Goal: Task Accomplishment & Management: Manage account settings

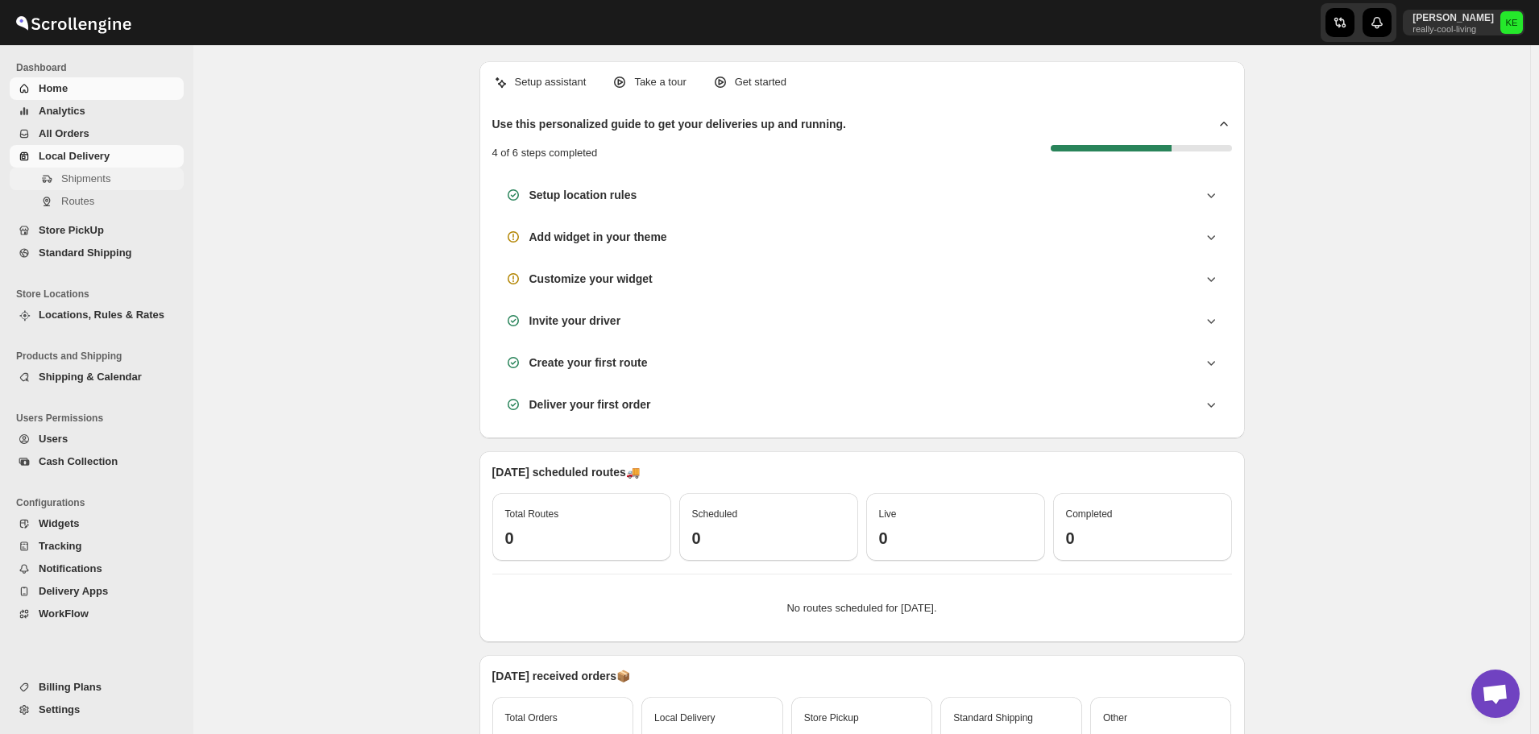
click at [94, 179] on span "Shipments" at bounding box center [85, 178] width 49 height 12
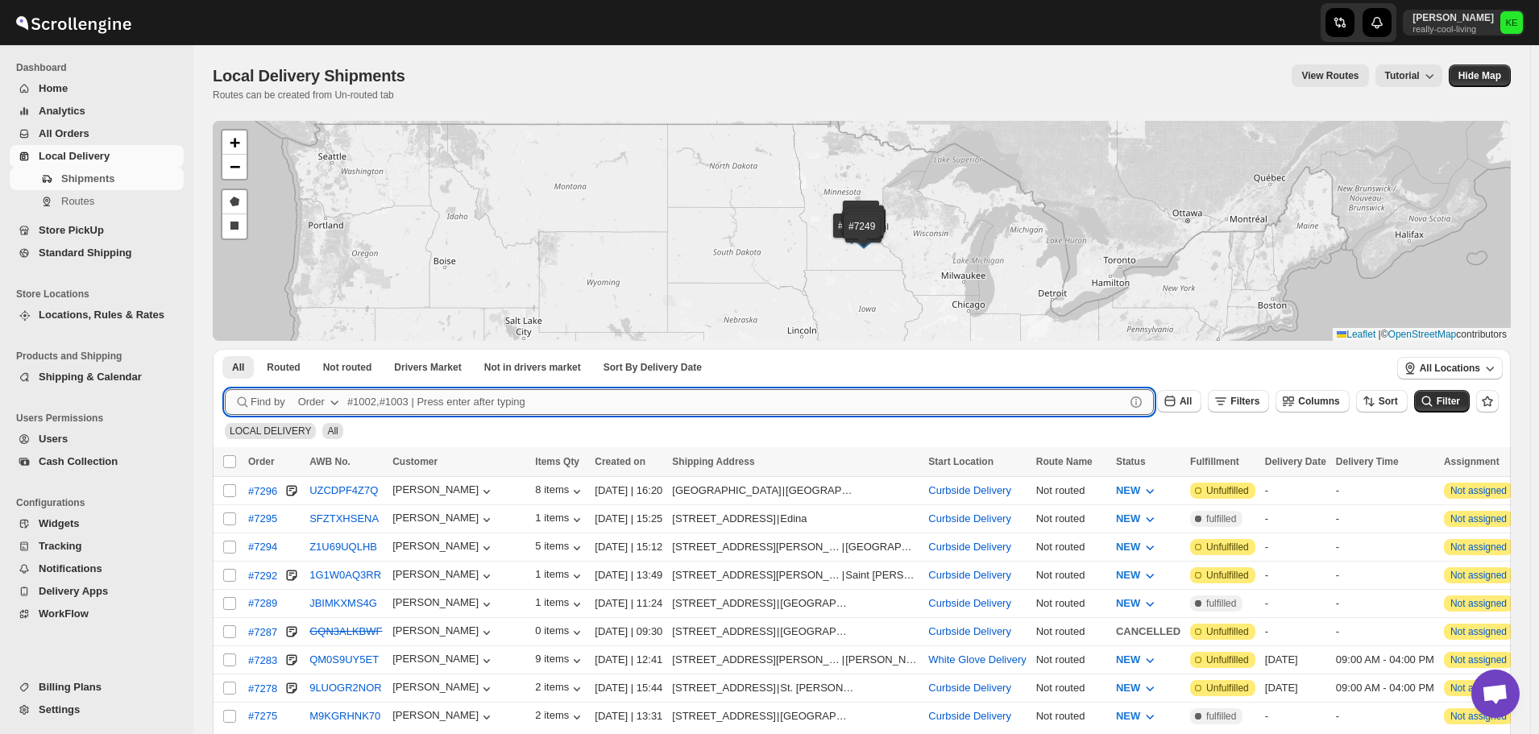
click at [370, 404] on input "text" at bounding box center [736, 402] width 778 height 26
type input "7283"
click at [225, 349] on button "Submit" at bounding box center [248, 357] width 46 height 17
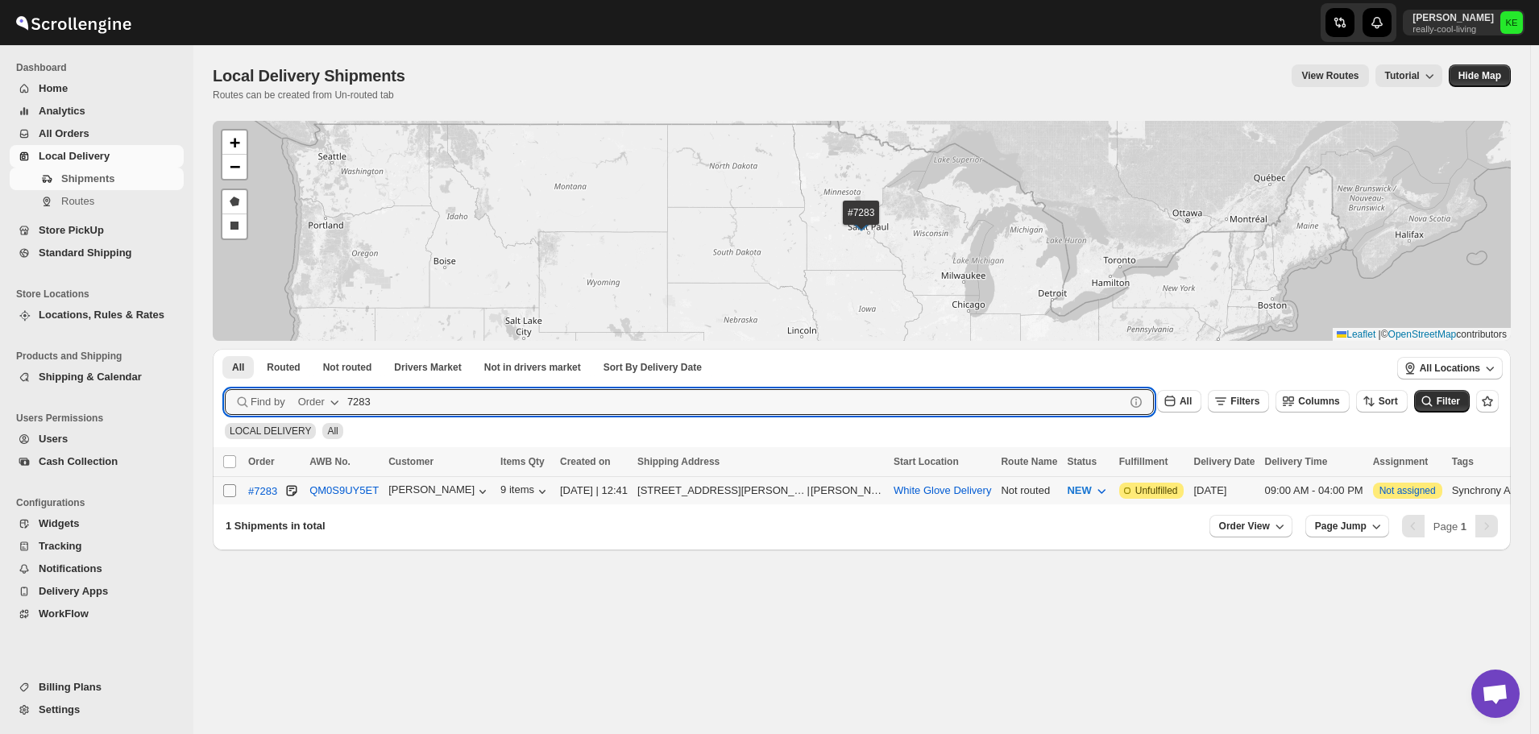
click at [232, 492] on input "Select shipment" at bounding box center [229, 490] width 13 height 13
checkbox input "true"
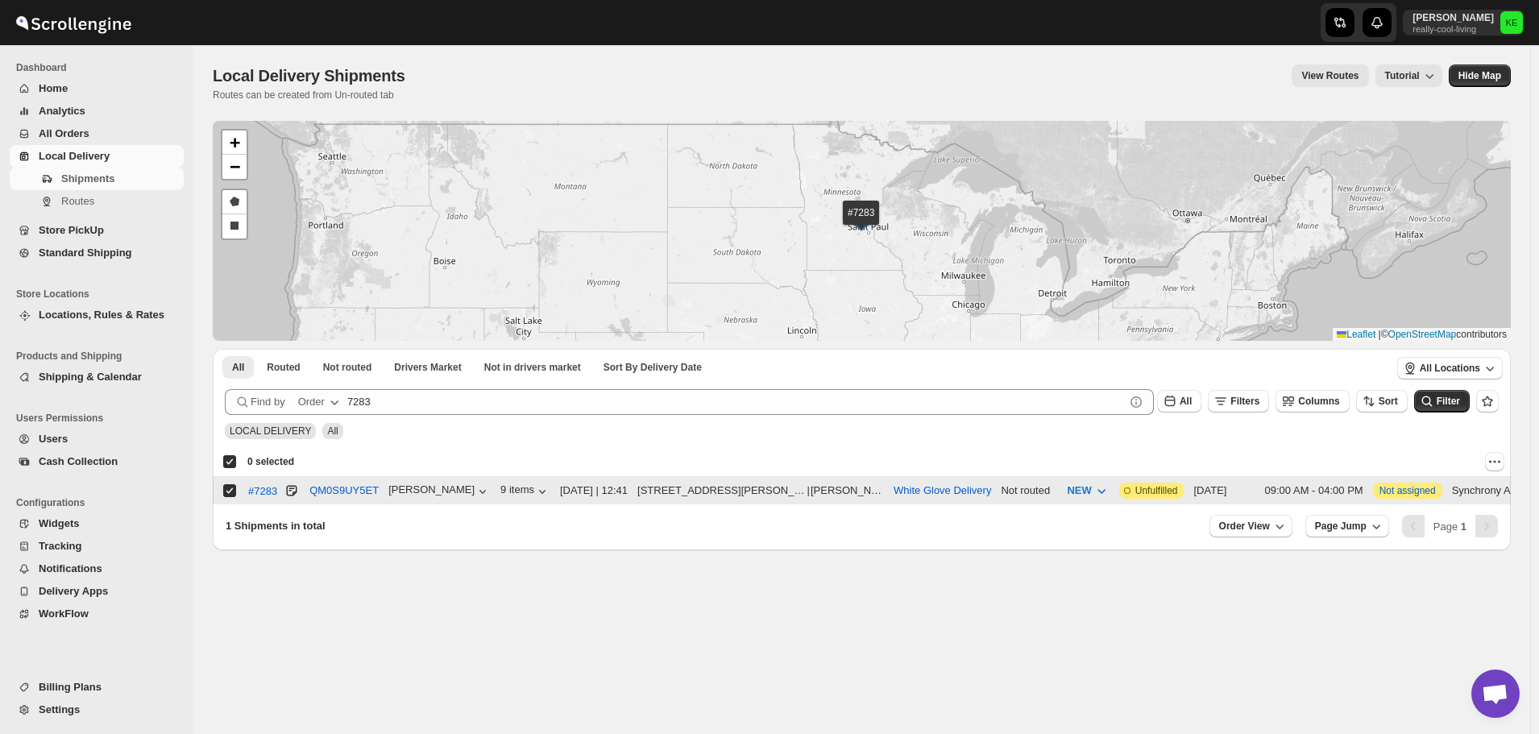
checkbox input "true"
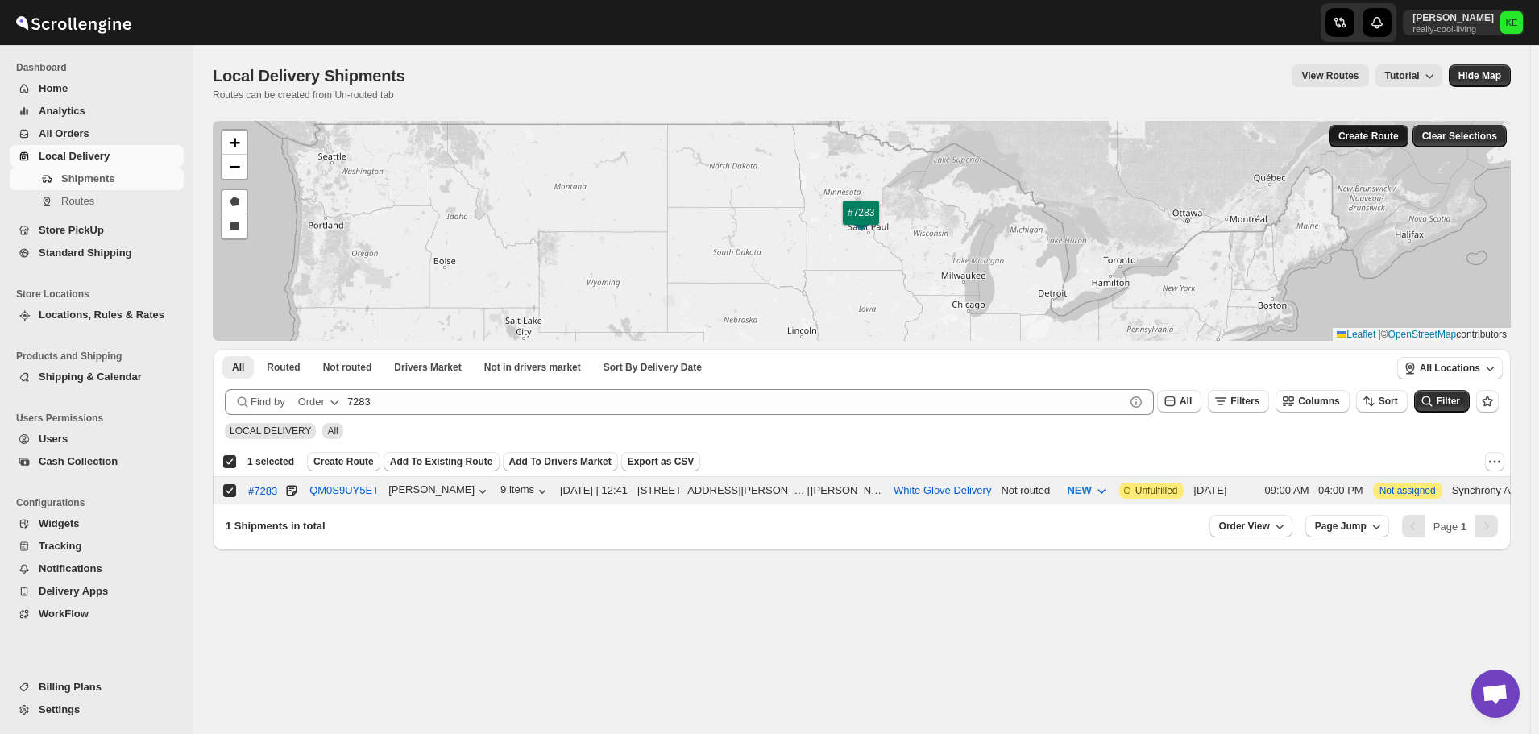
click at [1380, 140] on span "Create Route" at bounding box center [1369, 136] width 60 height 13
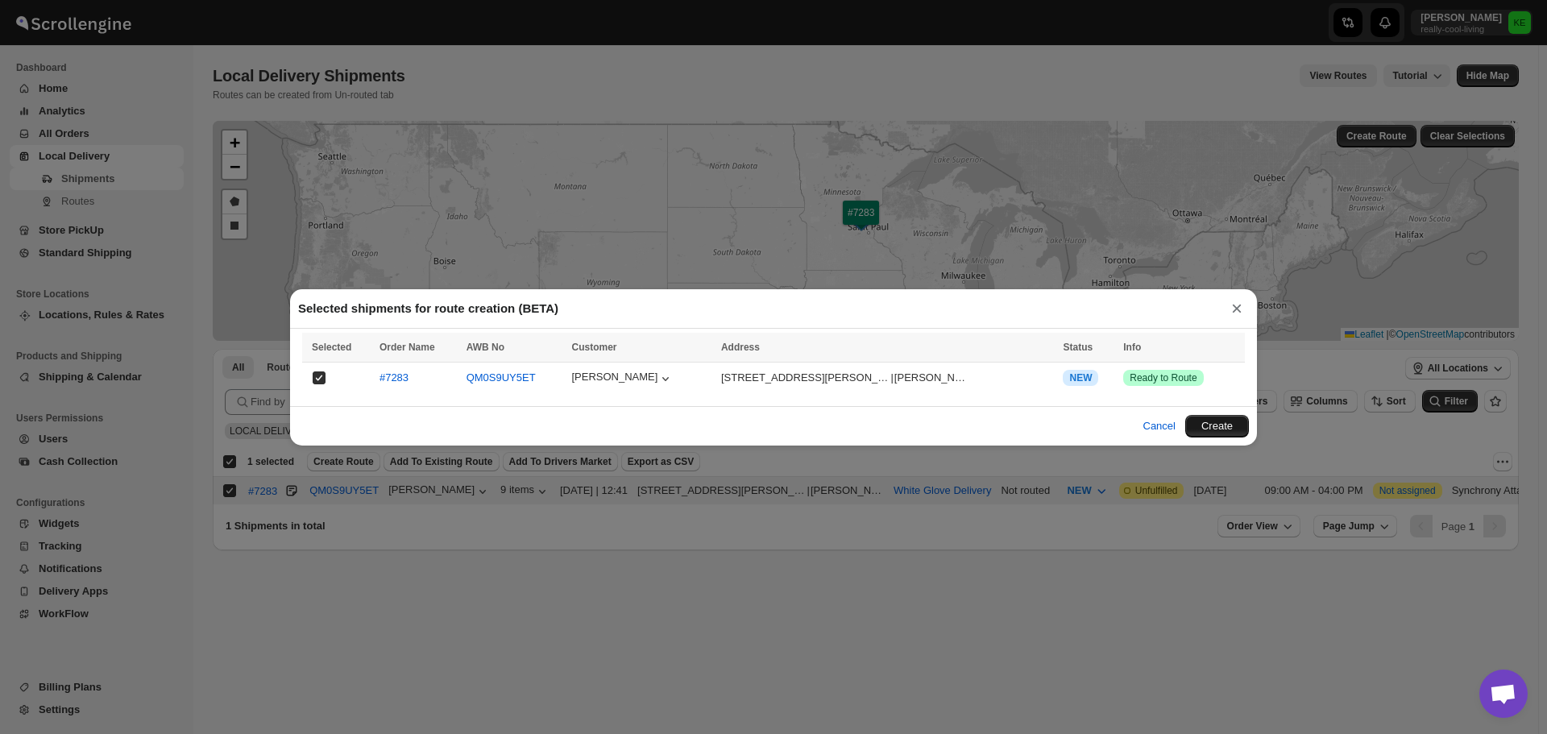
click at [1211, 426] on button "Create" at bounding box center [1217, 426] width 64 height 23
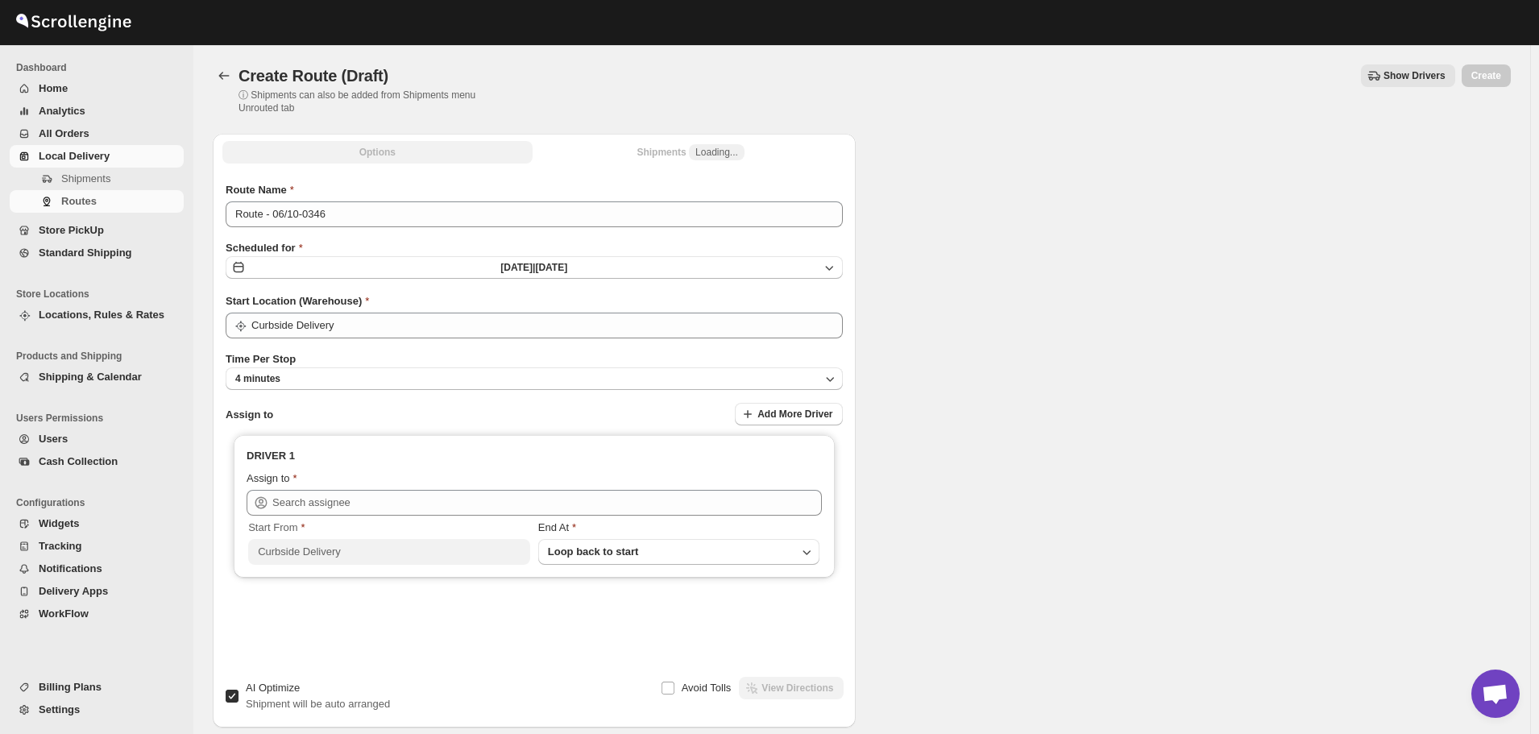
type input "Curbside Delivery"
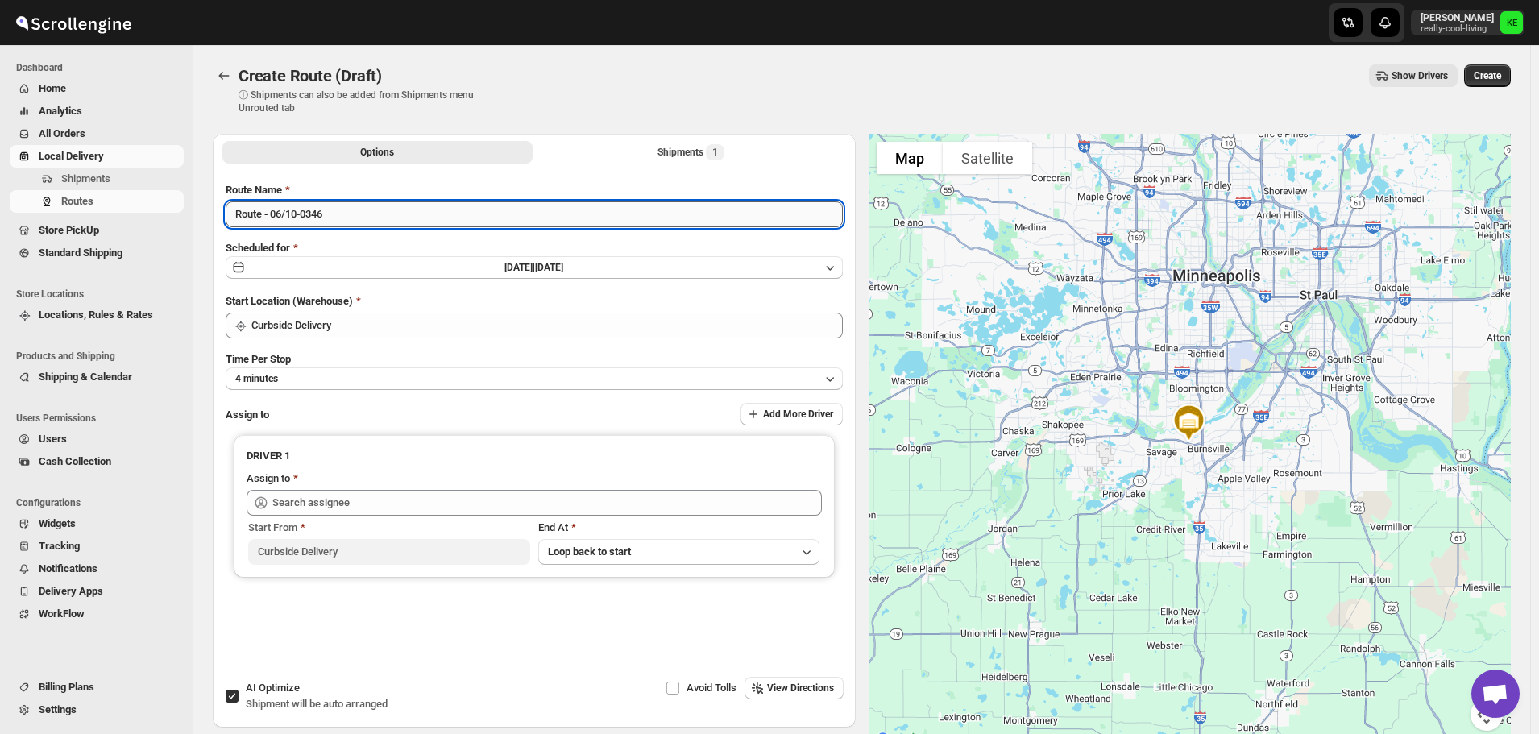
click at [836, 211] on input "Route - 06/10-0346" at bounding box center [534, 214] width 617 height 26
type input "Route - [DATE]"
click at [832, 265] on icon "button" at bounding box center [830, 267] width 16 height 16
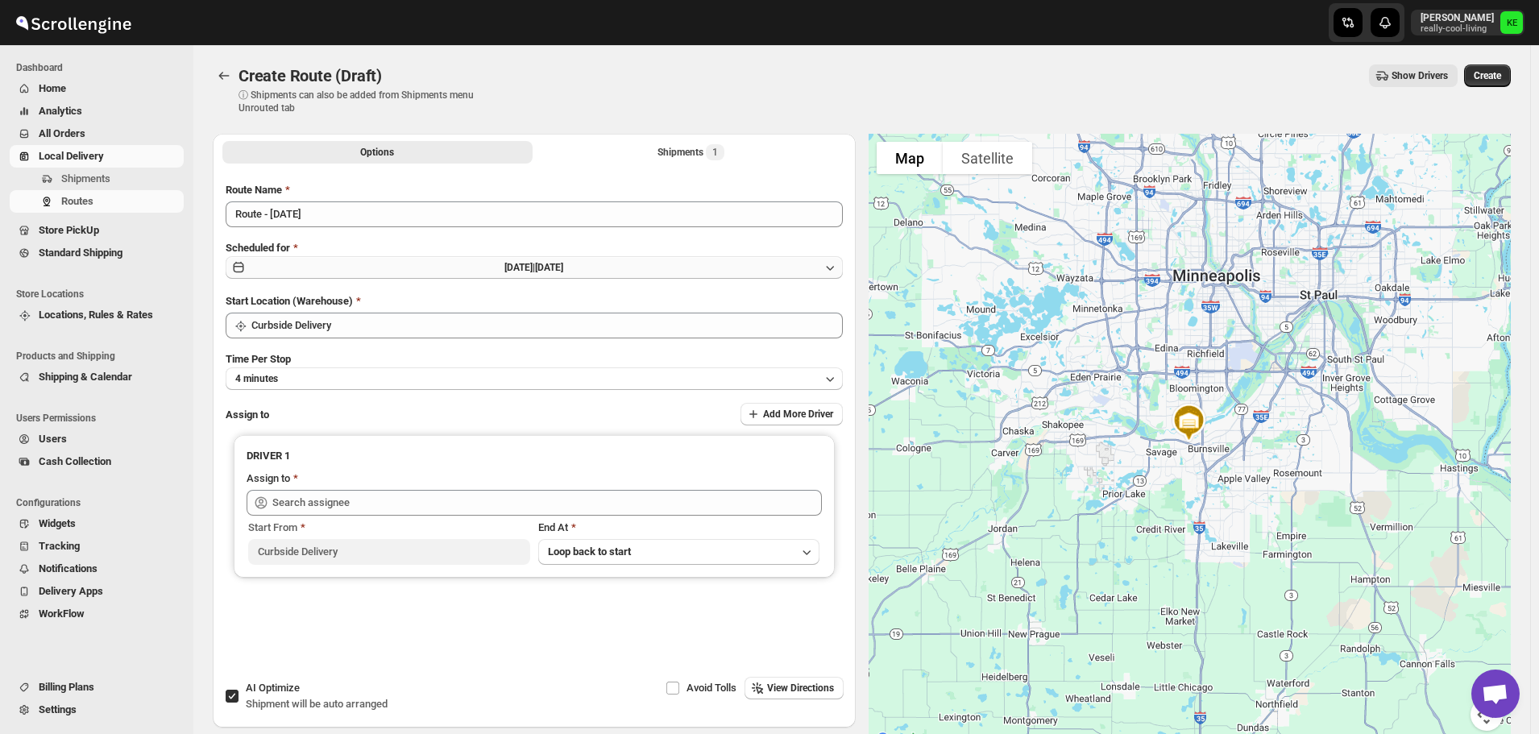
click at [832, 271] on icon "button" at bounding box center [830, 267] width 16 height 16
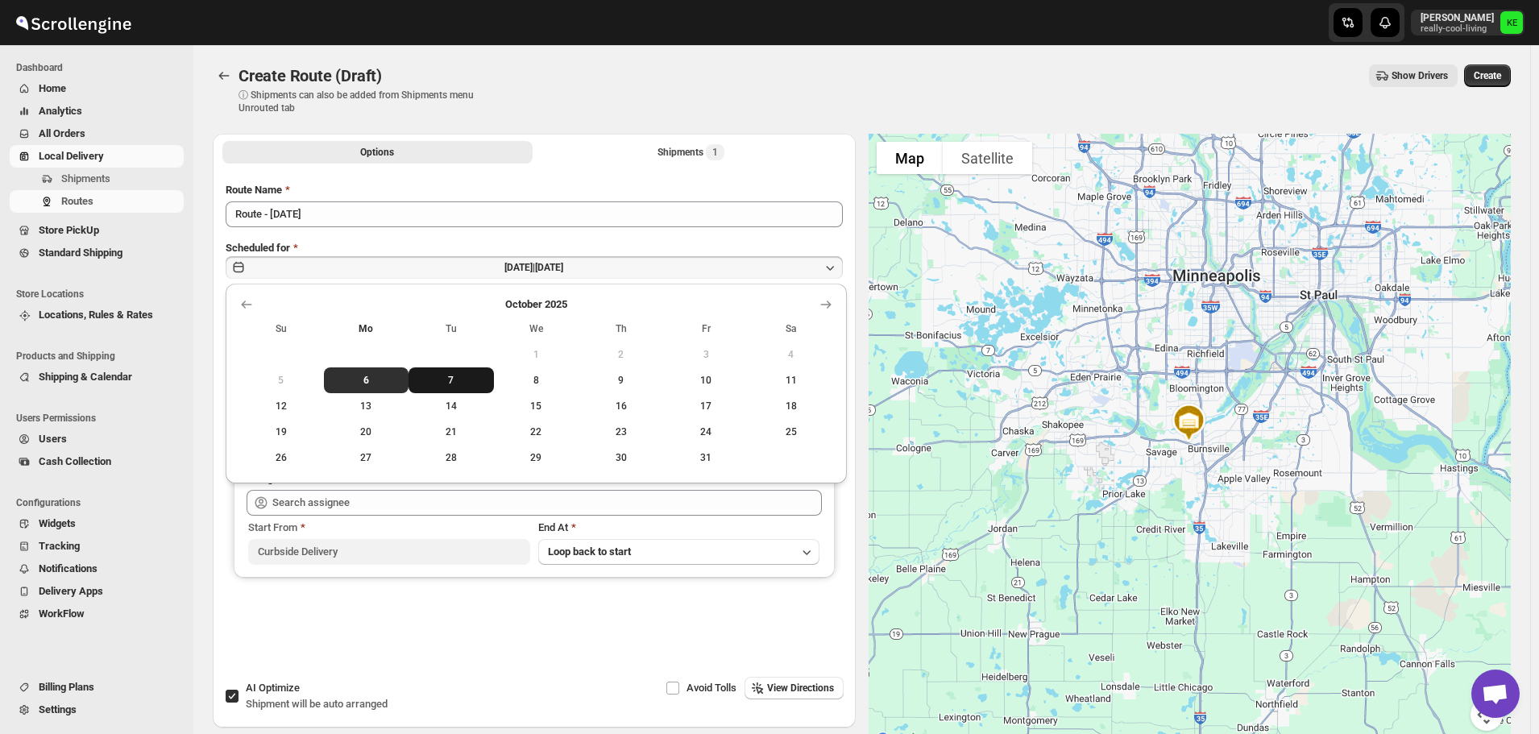
click at [453, 375] on span "7" at bounding box center [451, 380] width 73 height 13
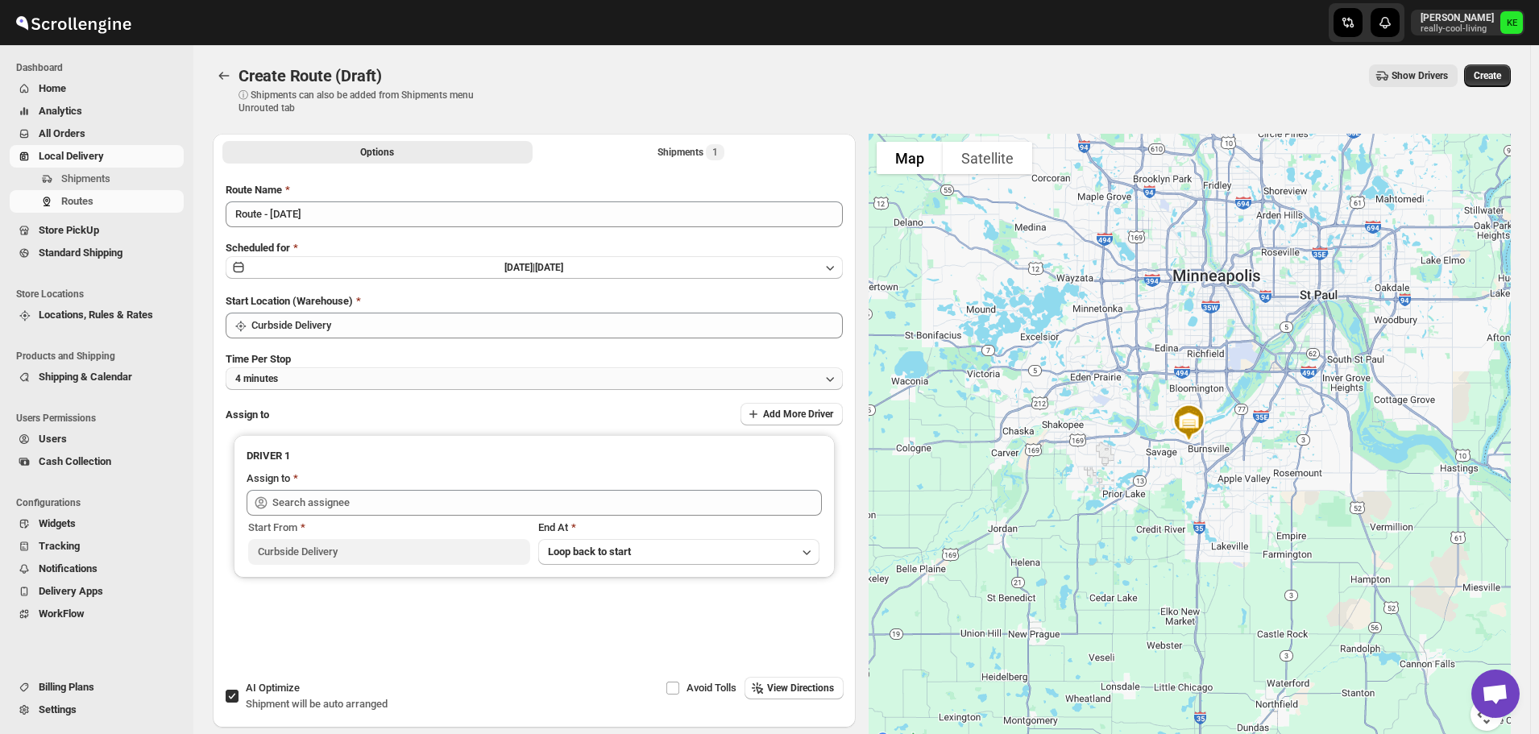
click at [831, 377] on icon "button" at bounding box center [830, 379] width 16 height 16
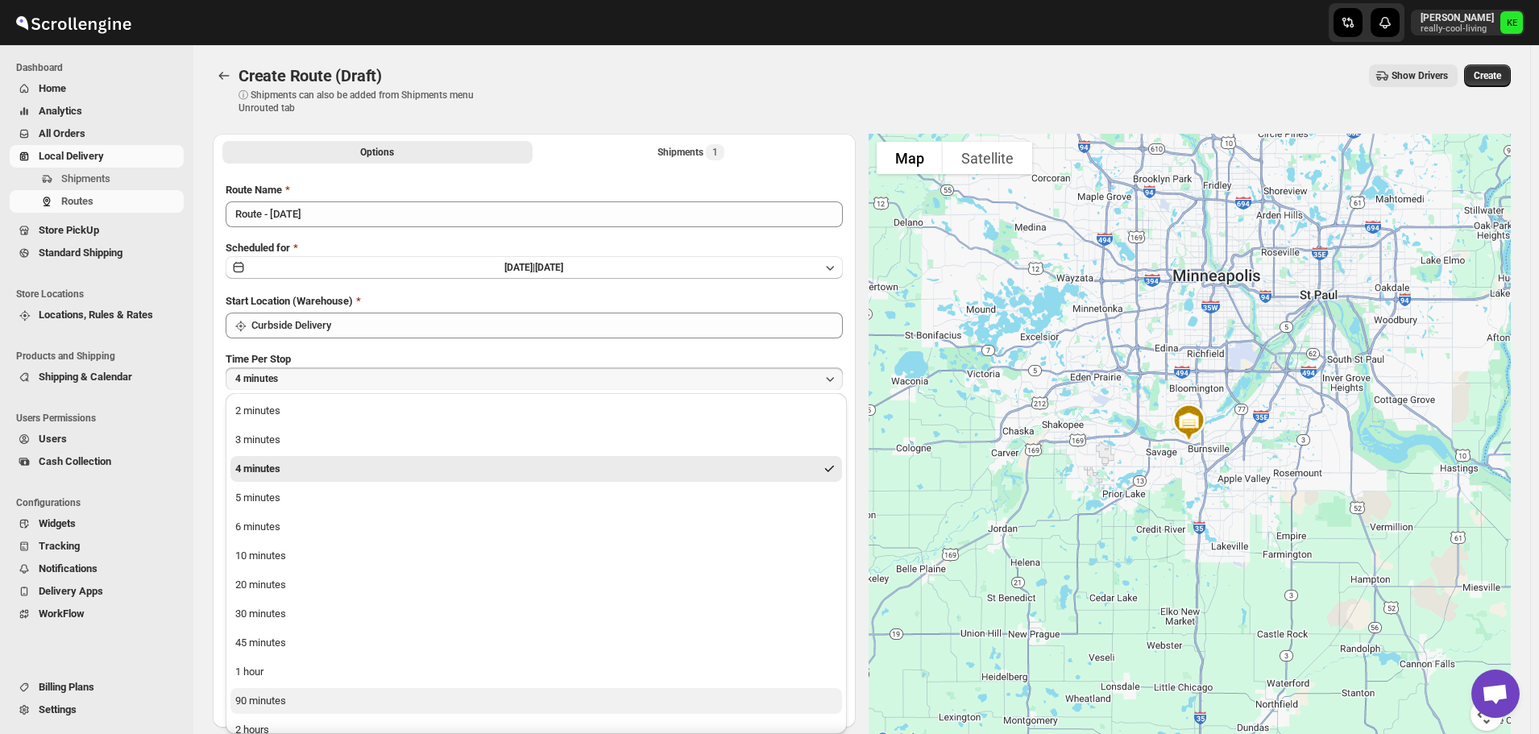
click at [301, 695] on button "90 minutes" at bounding box center [536, 701] width 612 height 26
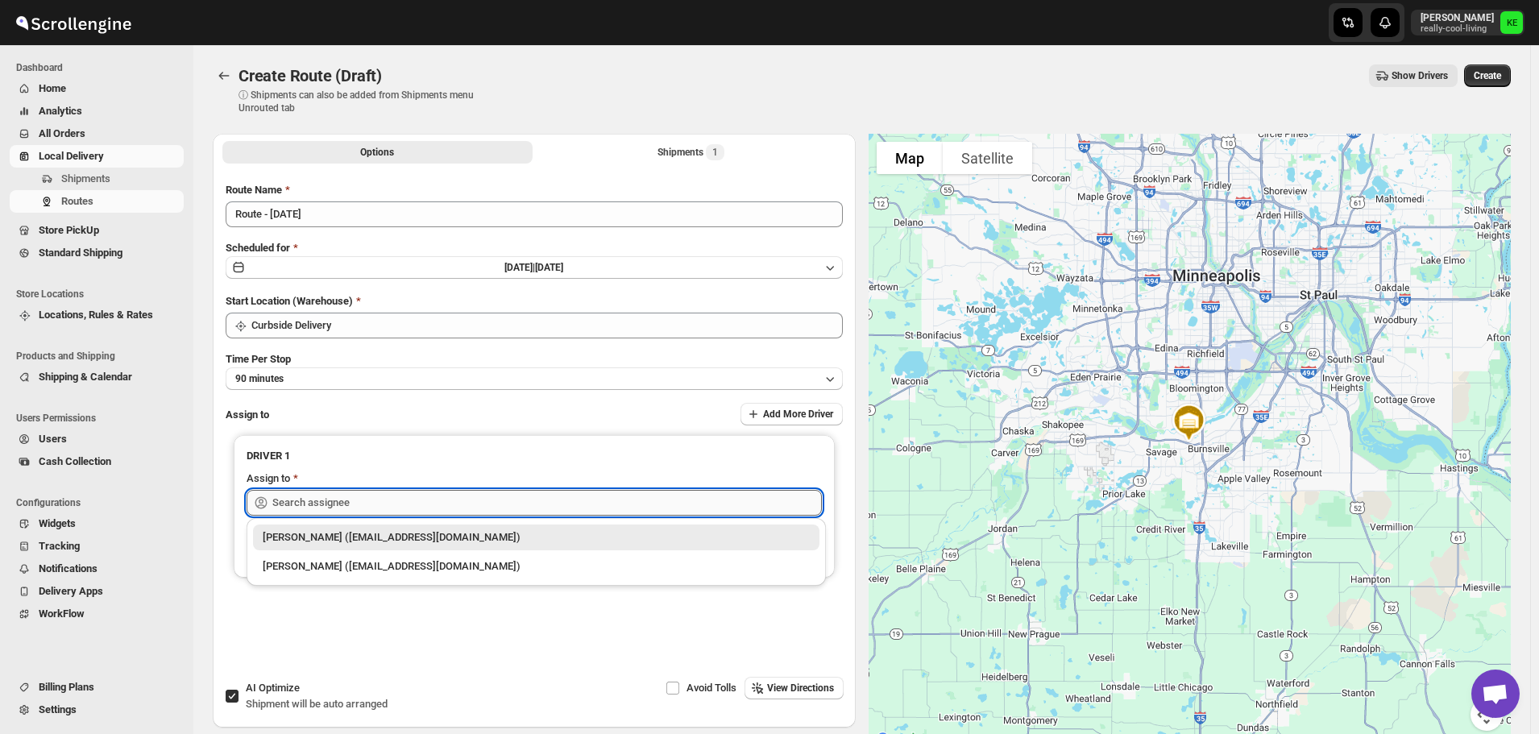
click at [630, 508] on input "text" at bounding box center [547, 503] width 550 height 26
click at [467, 573] on div "[PERSON_NAME] ([EMAIL_ADDRESS][DOMAIN_NAME])" at bounding box center [536, 566] width 547 height 16
type input "[PERSON_NAME] ([EMAIL_ADDRESS][DOMAIN_NAME])"
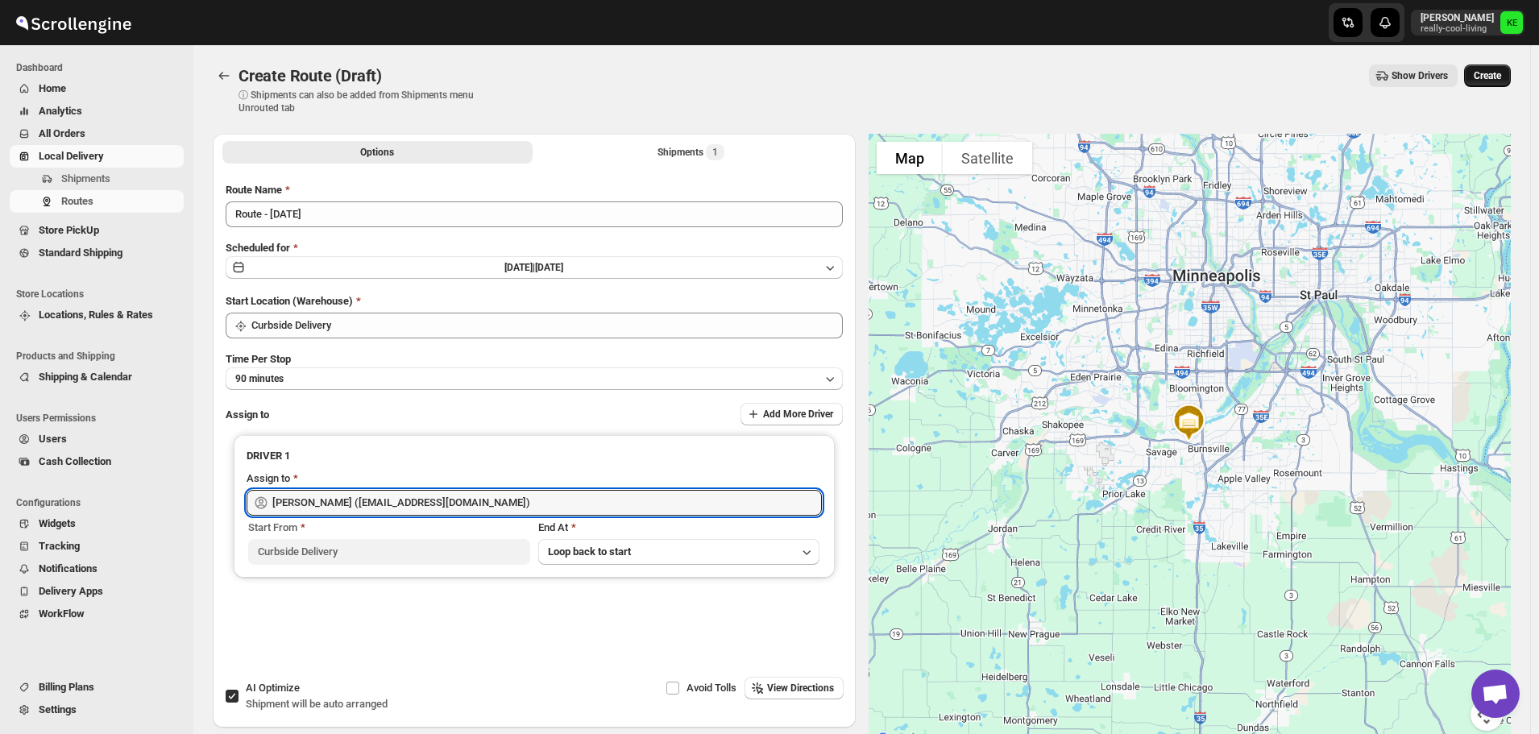
click at [1498, 75] on span "Create" at bounding box center [1487, 75] width 27 height 13
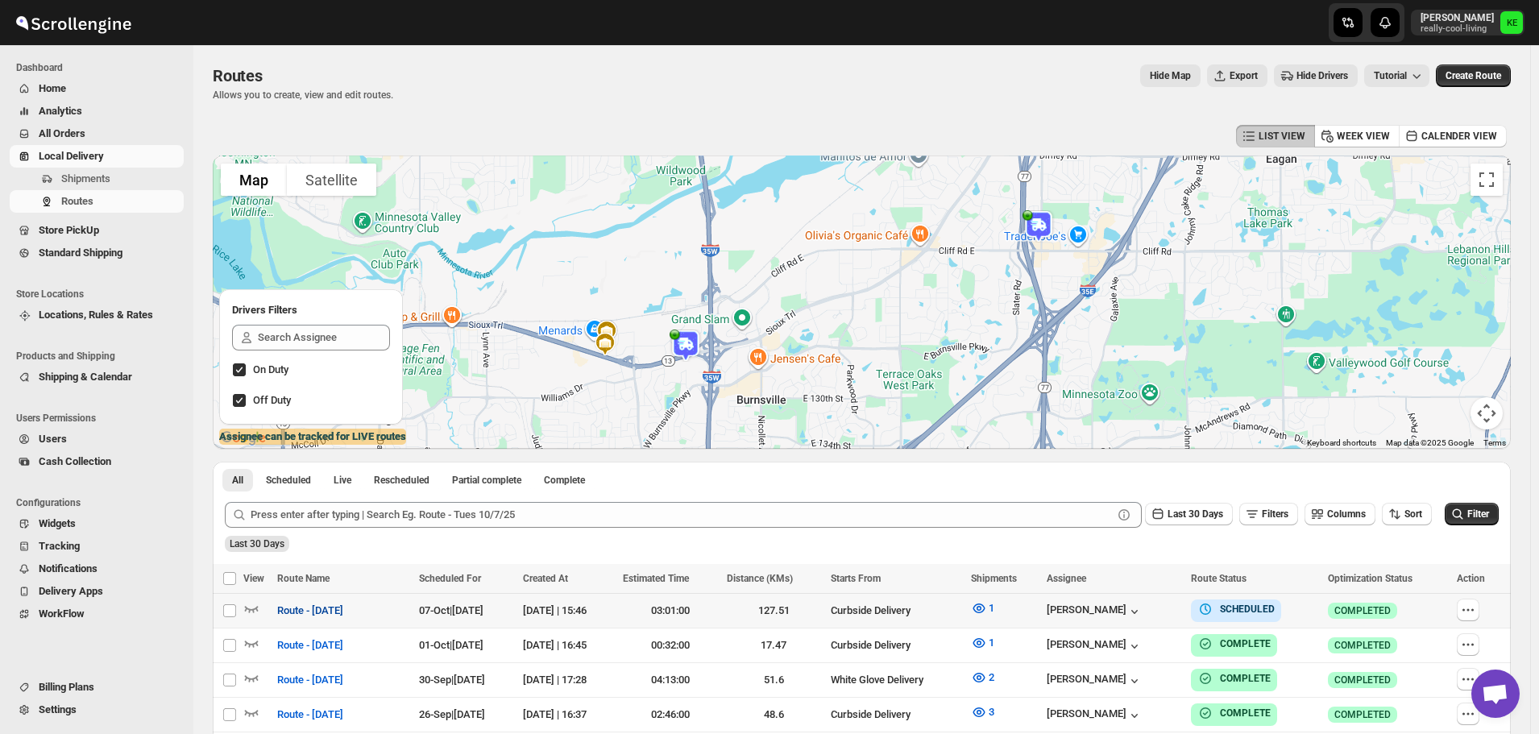
click at [343, 607] on span "Route - [DATE]" at bounding box center [310, 611] width 66 height 16
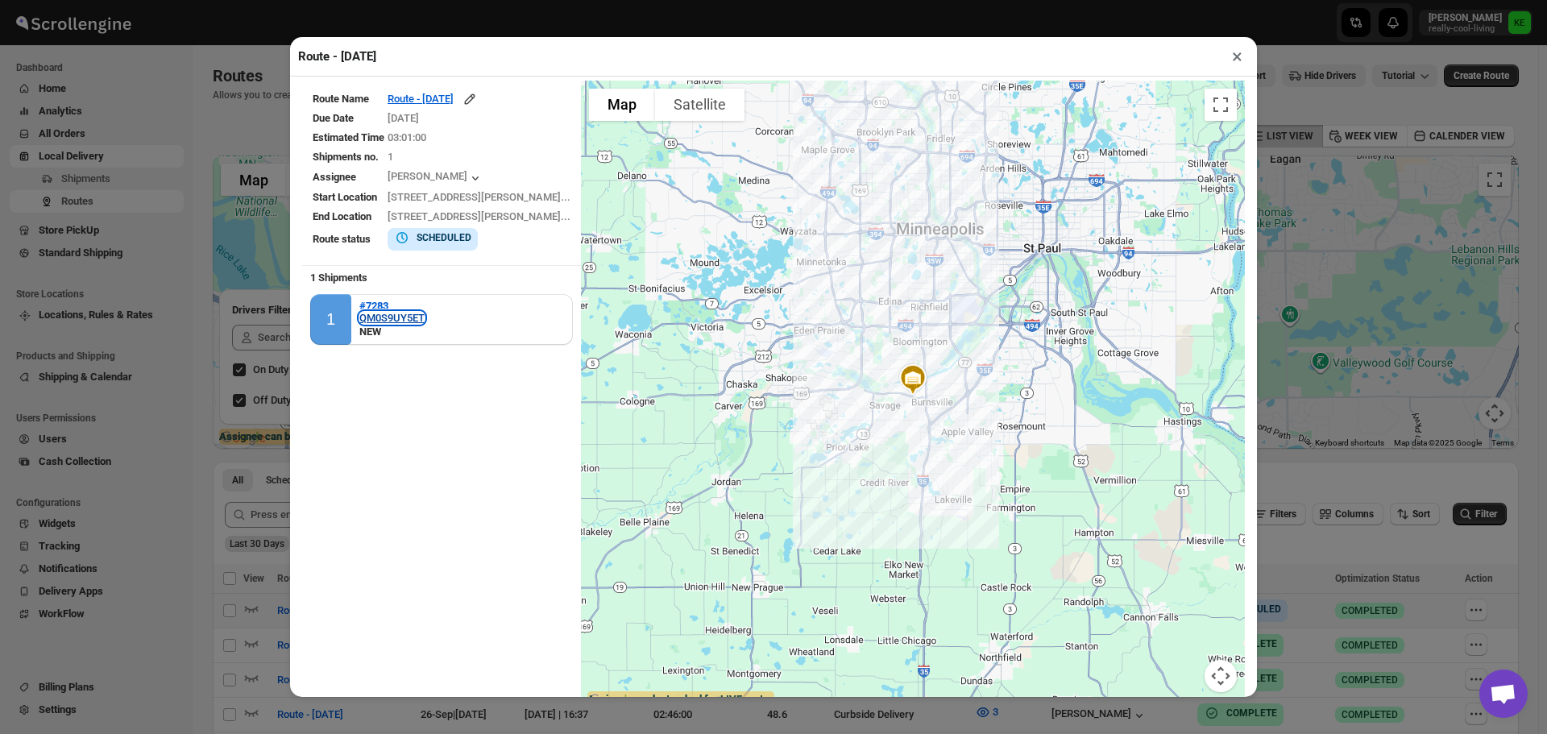
click at [389, 317] on div "QM0S9UY5ET" at bounding box center [391, 318] width 65 height 12
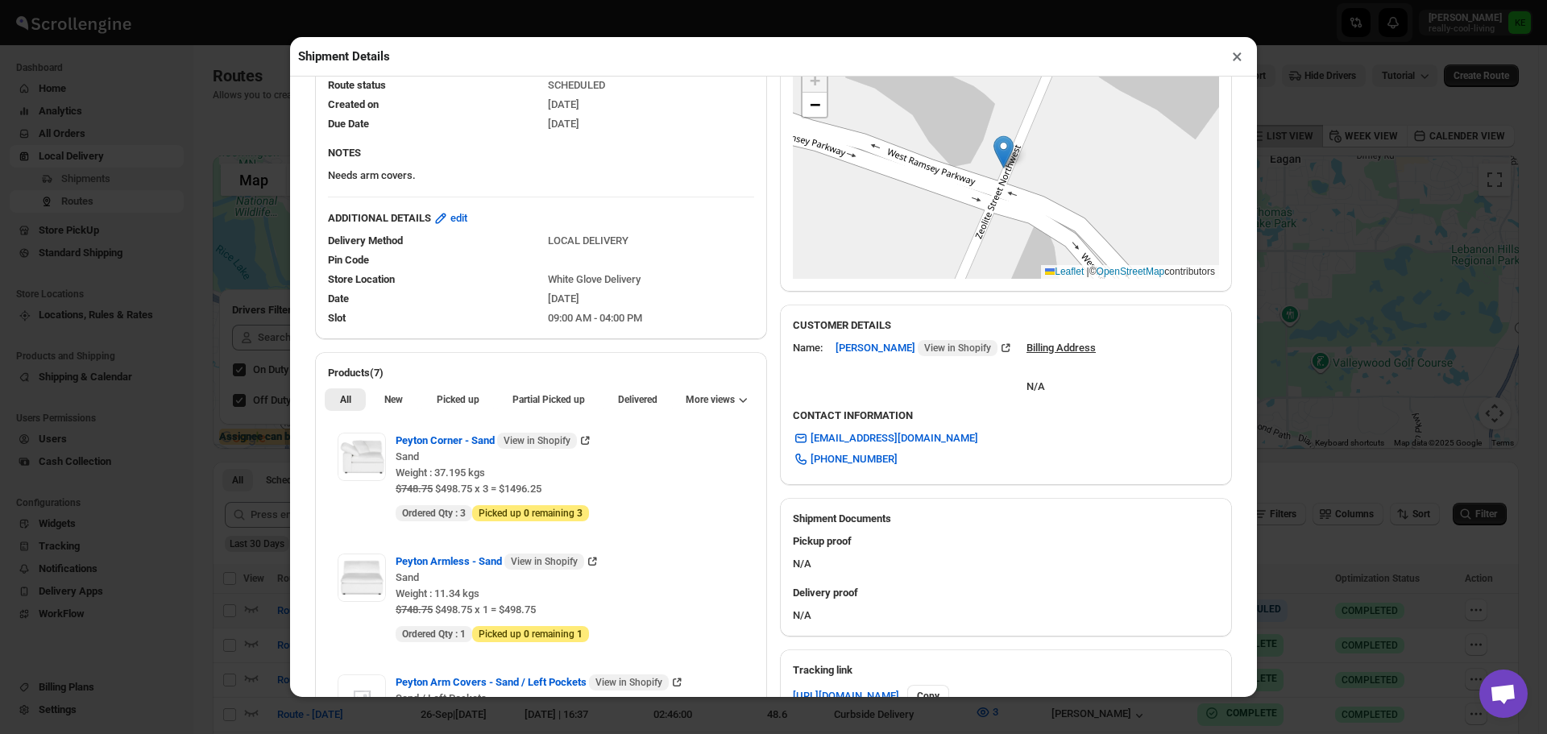
scroll to position [403, 0]
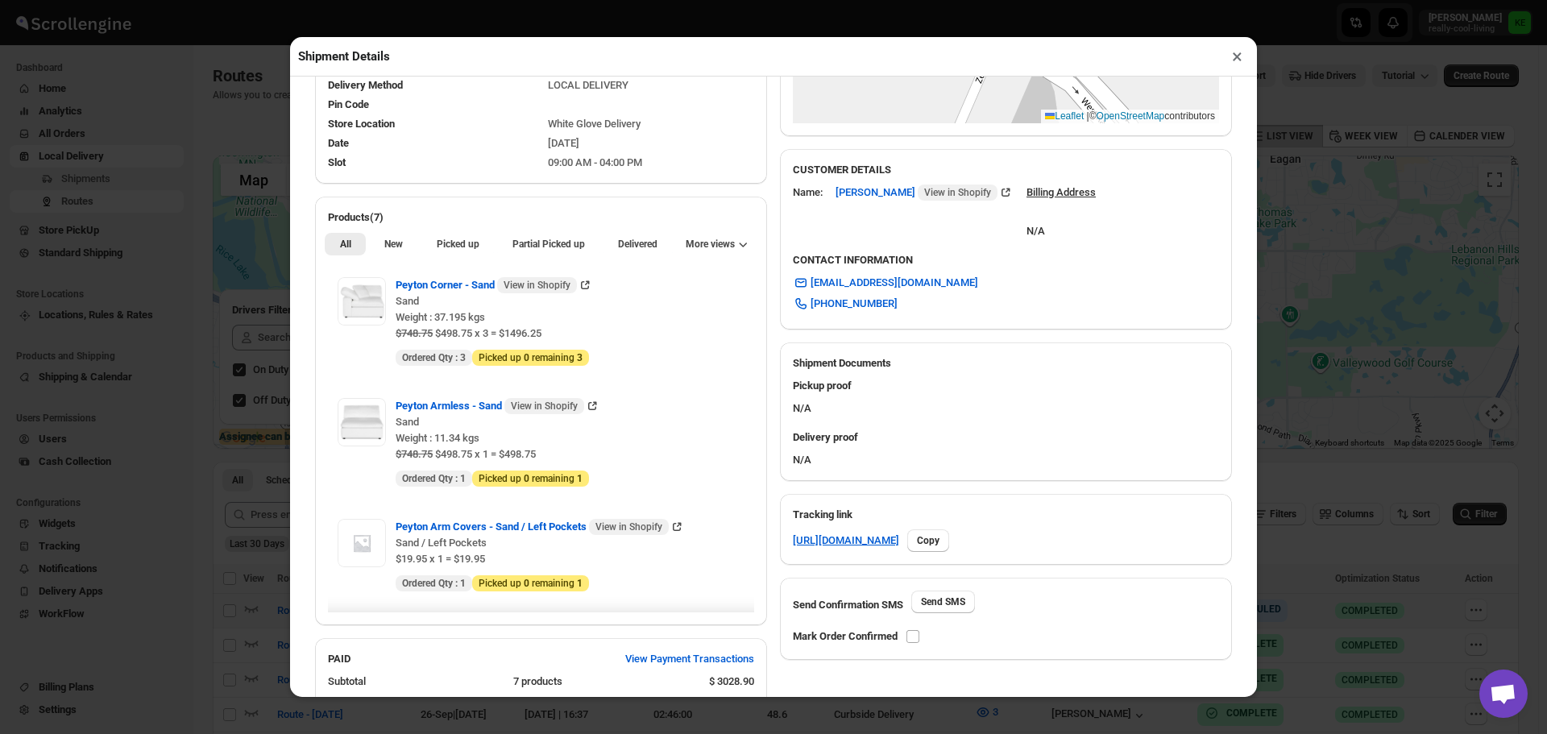
drag, startPoint x: 1305, startPoint y: 500, endPoint x: 1290, endPoint y: 531, distance: 34.6
click at [1297, 521] on div "Shipment Details × #7283 Awb : QM0S9UY5ET DATE [DATE] | 12:41 Info NEW Info Rou…" at bounding box center [773, 367] width 1547 height 734
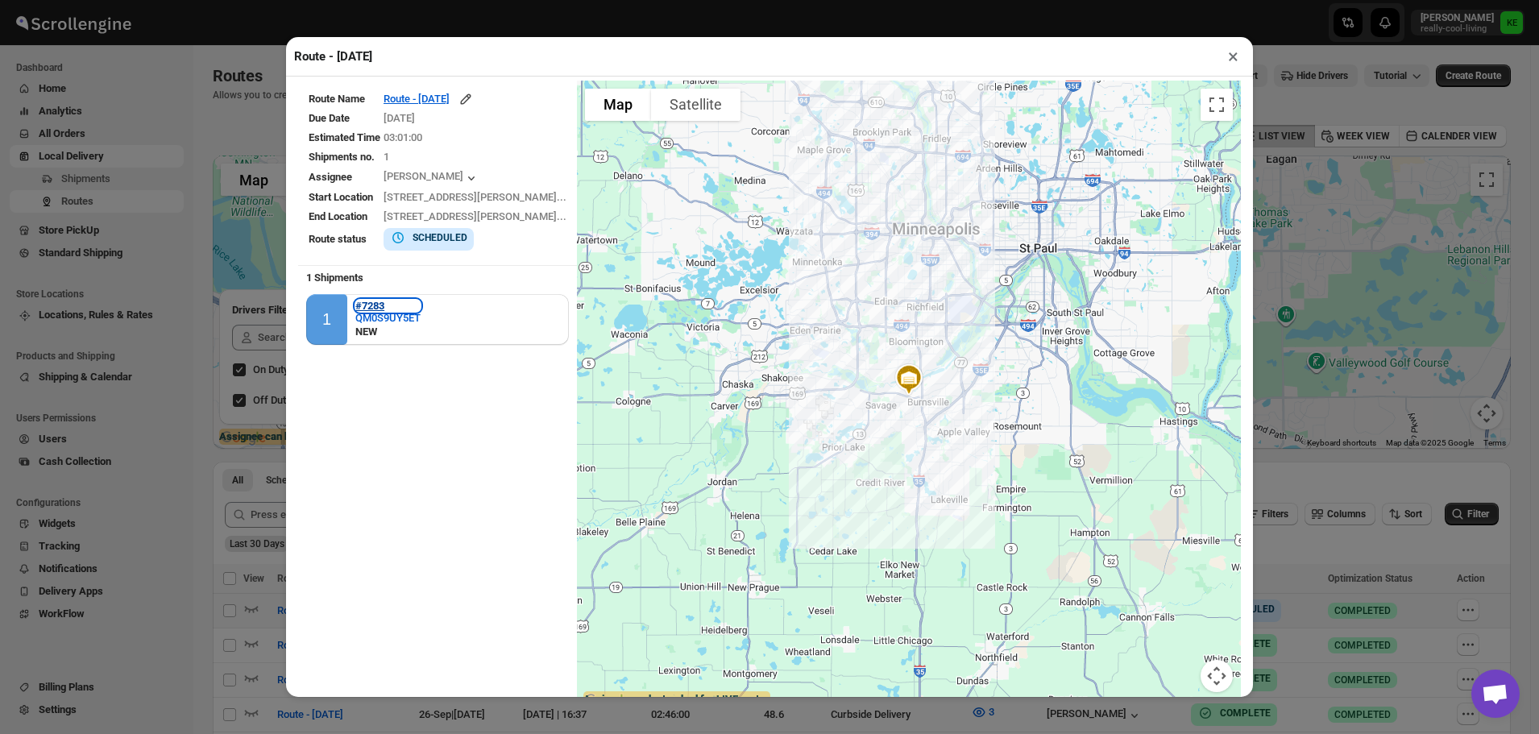
click at [372, 307] on b "#7283" at bounding box center [369, 306] width 29 height 12
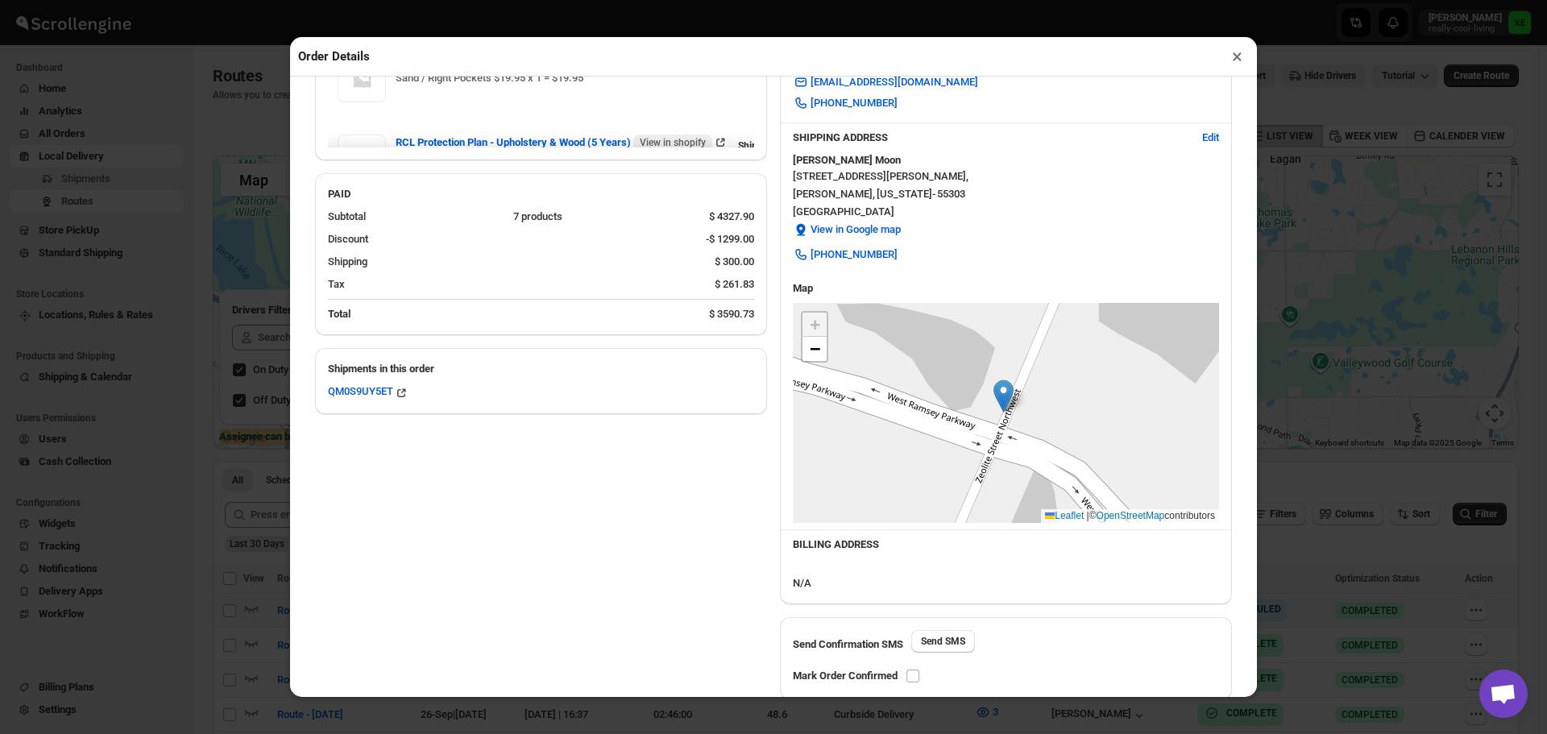
scroll to position [453, 0]
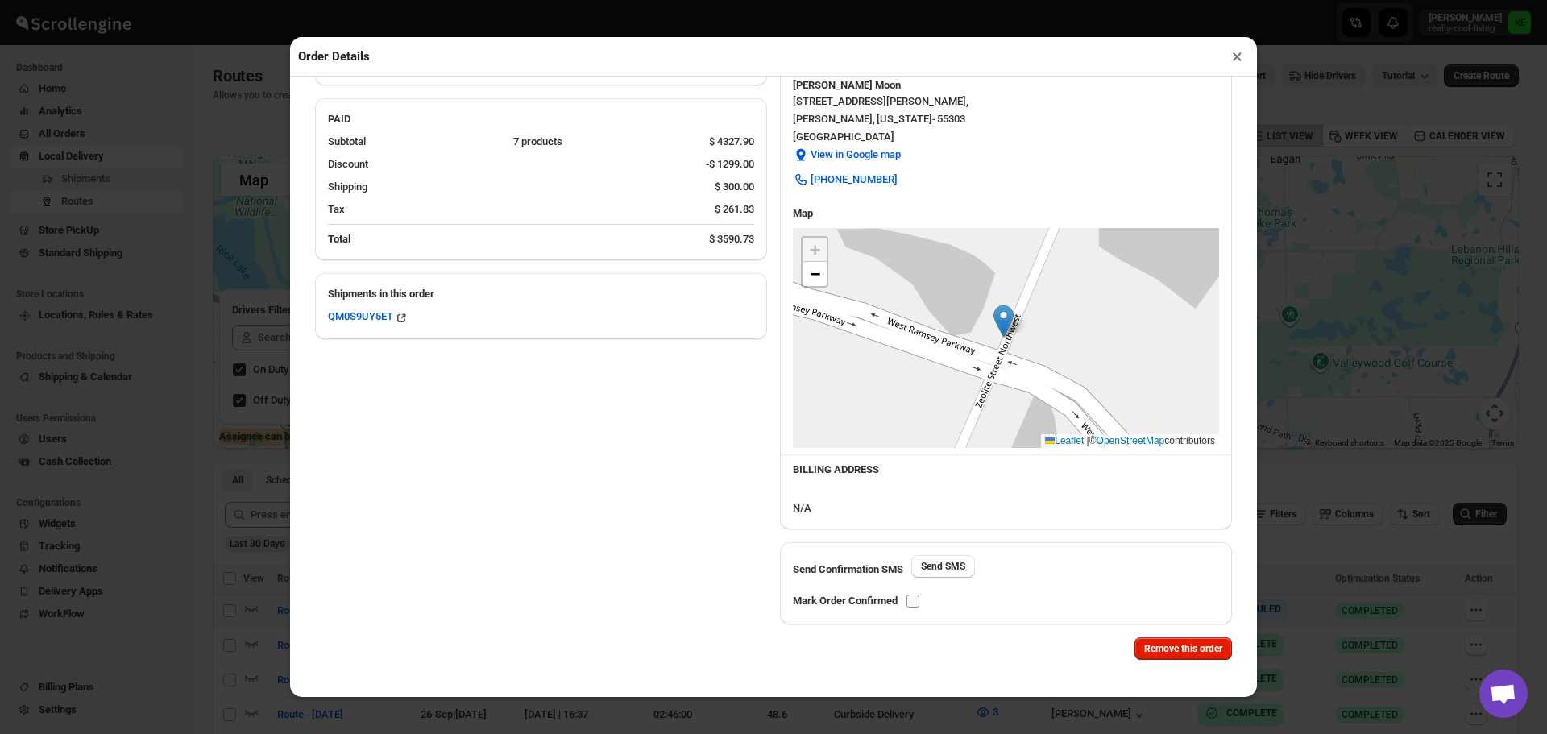
click at [915, 602] on input "checkbox" at bounding box center [913, 601] width 13 height 13
checkbox input "true"
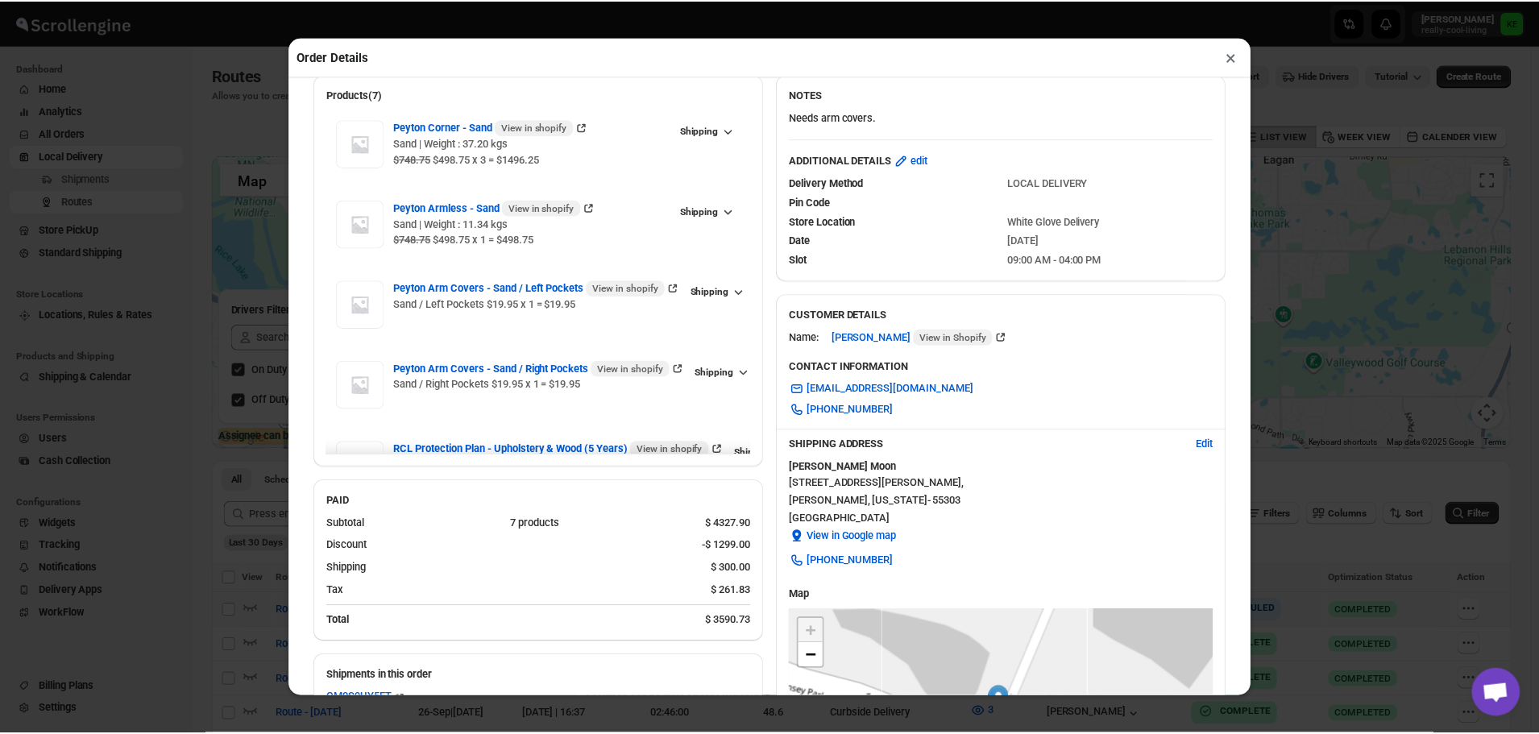
scroll to position [0, 0]
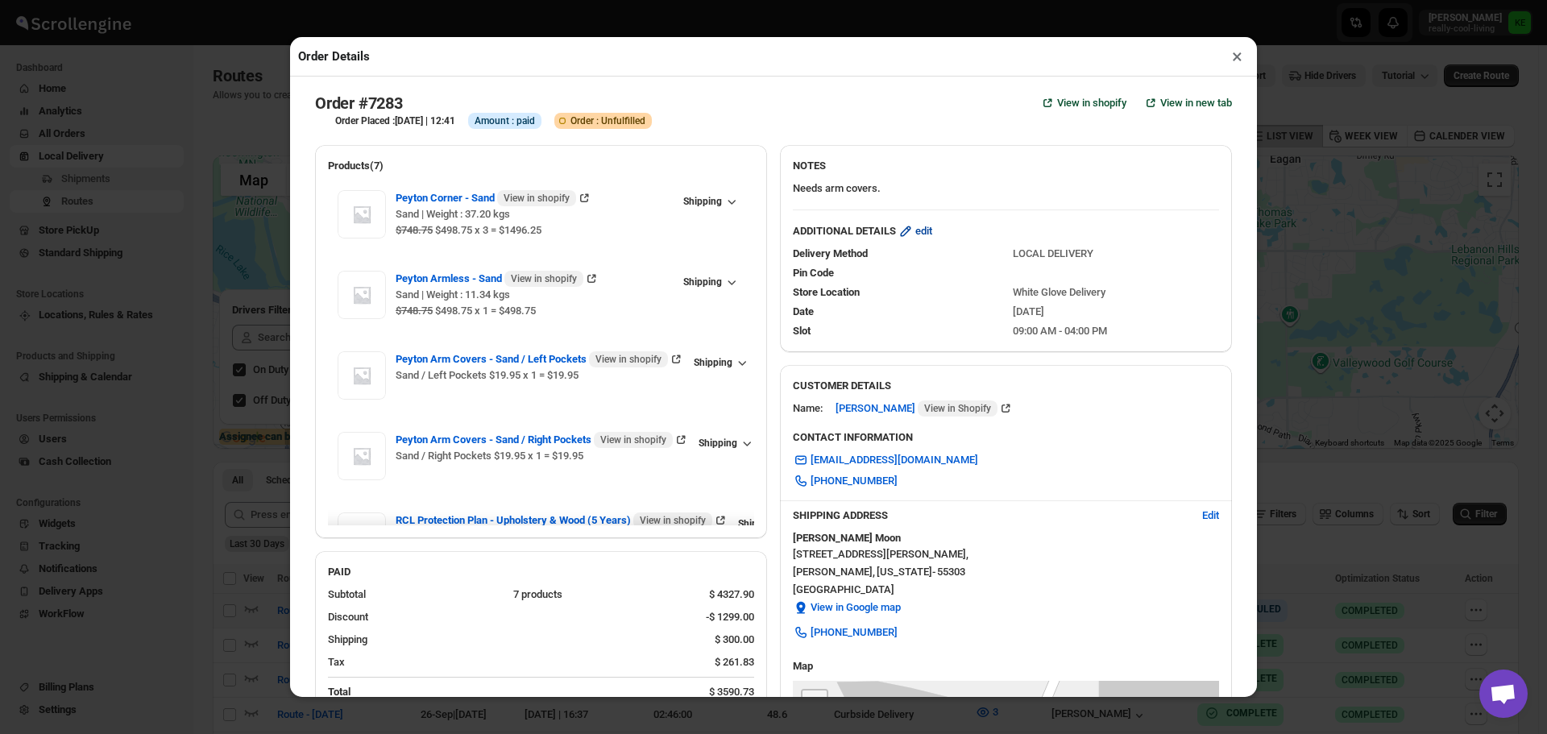
click at [922, 238] on span "edit" at bounding box center [923, 231] width 17 height 16
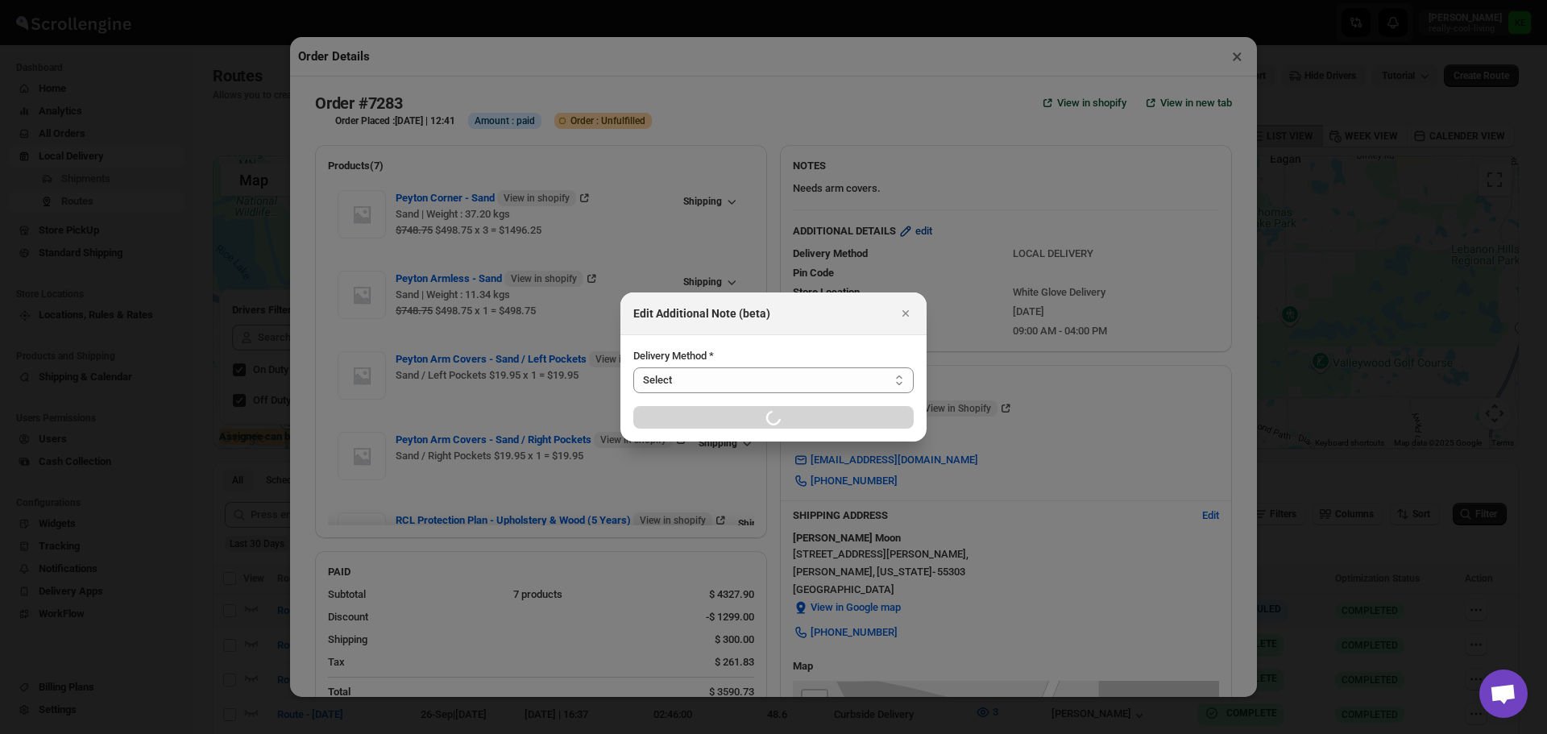
select select "LOCAL_DELIVERY"
select select "LOCATION_BASES"
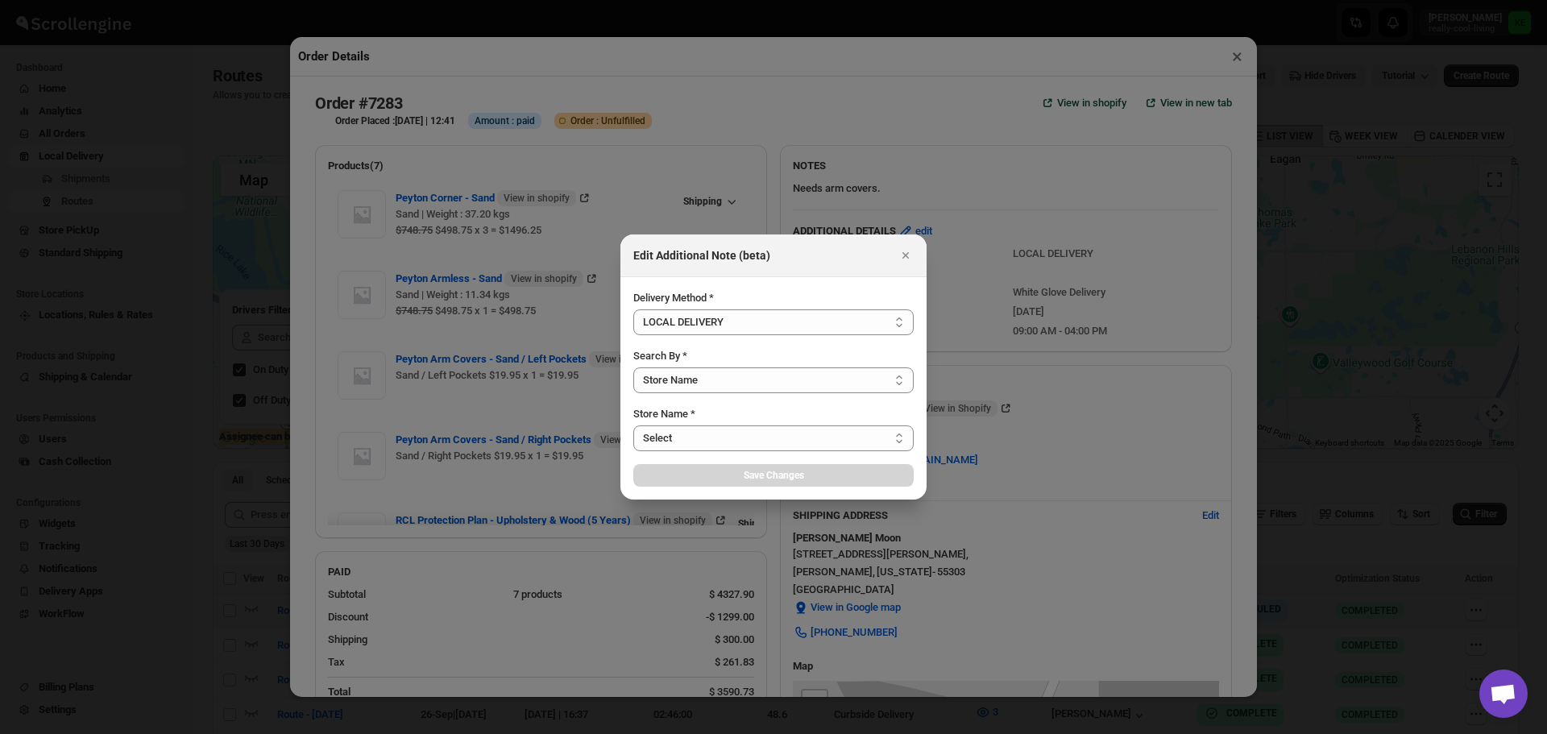
select select "656744df154a64d9bb065b6e"
select select "[DATE]"
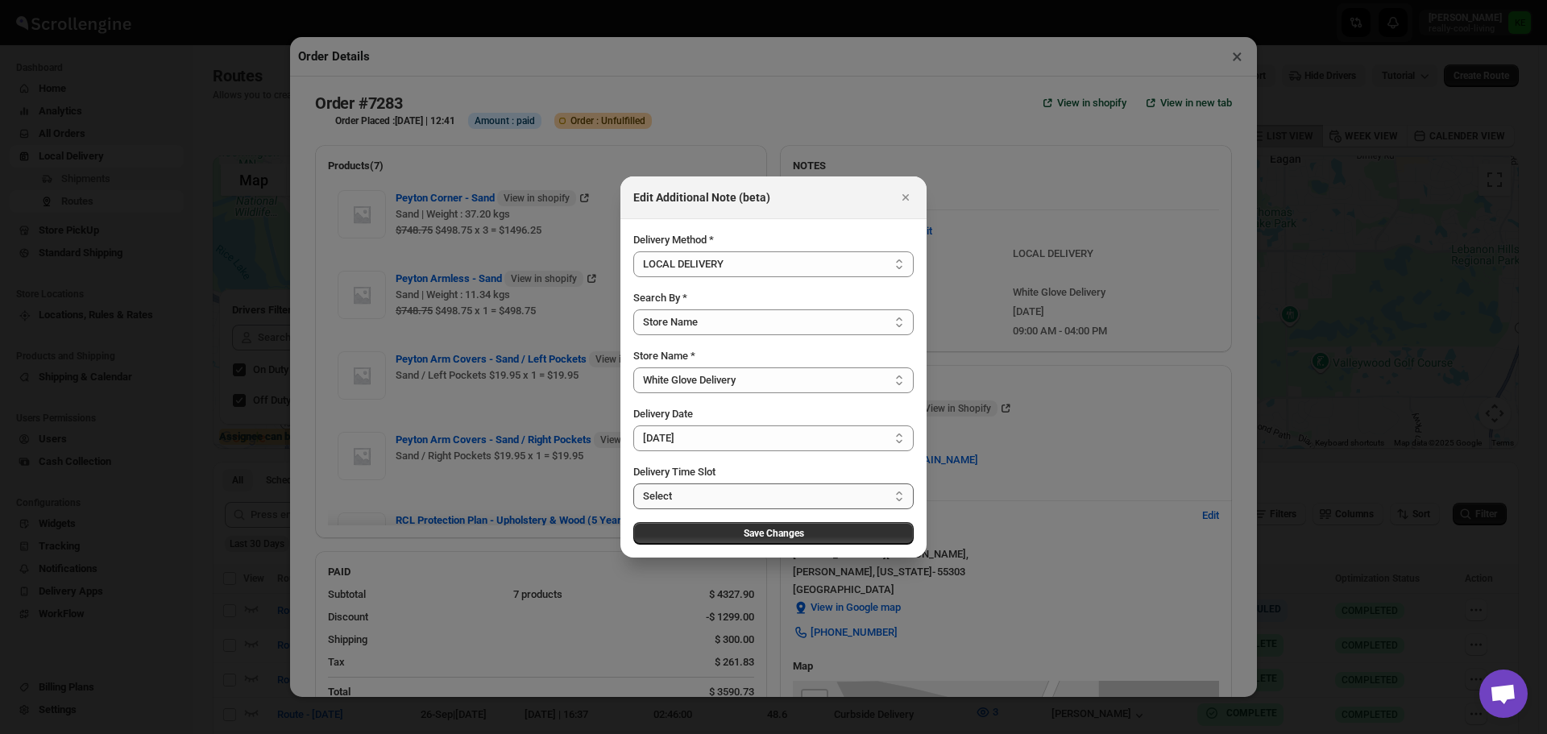
click at [902, 499] on select "Select 09:00 AM - 04:00 PM 09:00 AM - 12:00 PM 10:00 AM - 01:00 PM 11:00 AM - 0…" at bounding box center [773, 497] width 280 height 26
select select "67cf0f8b676fe980bfd59e0e"
click at [633, 484] on select "Select 09:00 AM - 04:00 PM 09:00 AM - 12:00 PM 10:00 AM - 01:00 PM 11:00 AM - 0…" at bounding box center [773, 497] width 280 height 26
click at [771, 539] on span "Save Changes" at bounding box center [774, 533] width 60 height 13
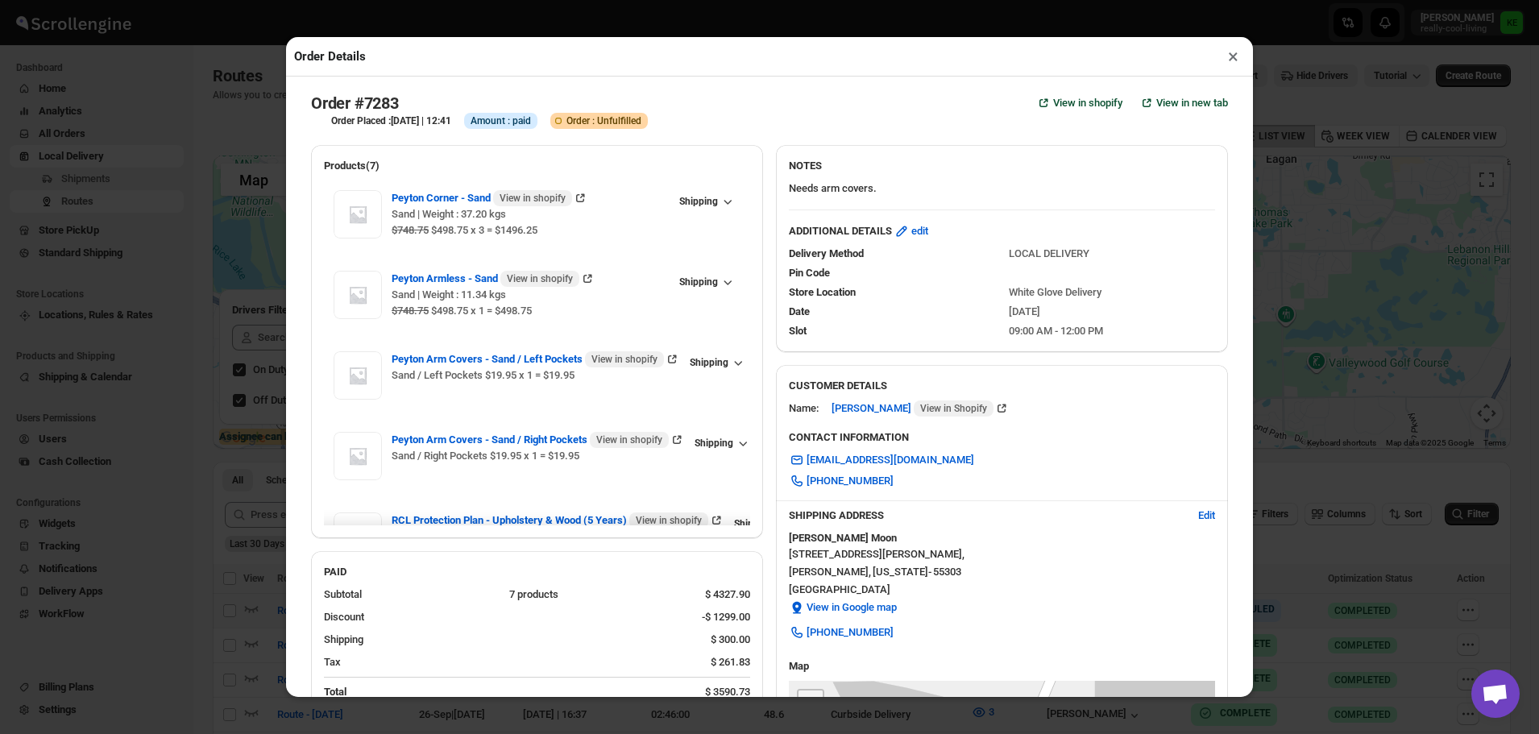
click at [1228, 59] on button "×" at bounding box center [1233, 56] width 23 height 23
